Goal: Information Seeking & Learning: Learn about a topic

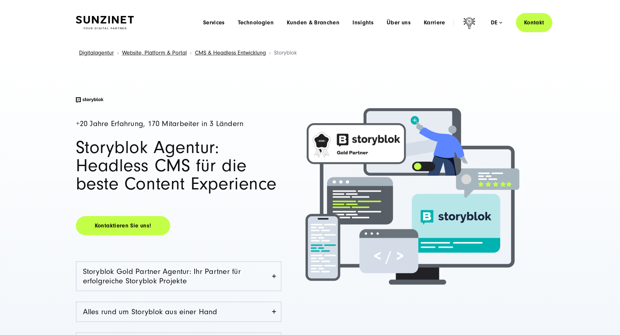
click at [418, 307] on button "Alle ablehnen" at bounding box center [428, 308] width 50 height 15
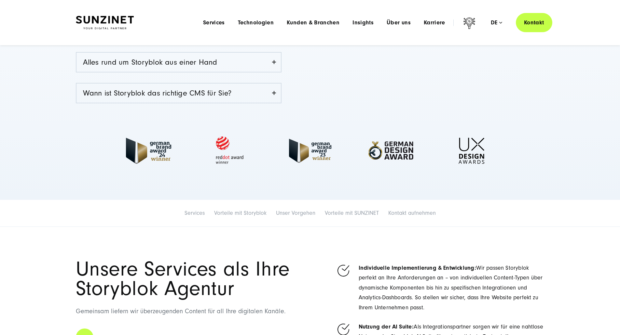
scroll to position [98, 0]
